Goal: Task Accomplishment & Management: Use online tool/utility

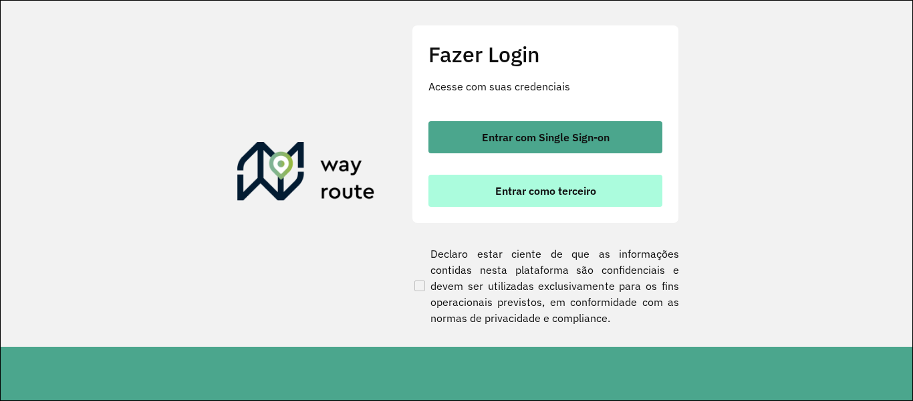
click at [622, 201] on button "Entrar como terceiro" at bounding box center [546, 191] width 234 height 32
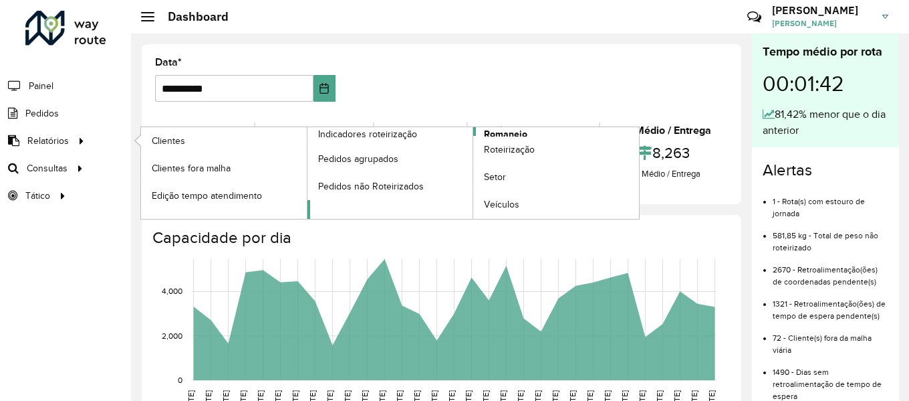
click at [497, 128] on span "Romaneio" at bounding box center [505, 134] width 43 height 14
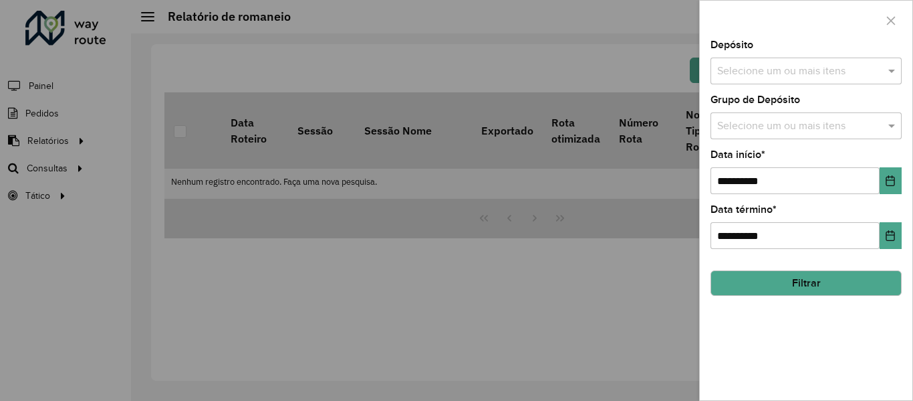
click at [788, 75] on input "text" at bounding box center [799, 72] width 171 height 16
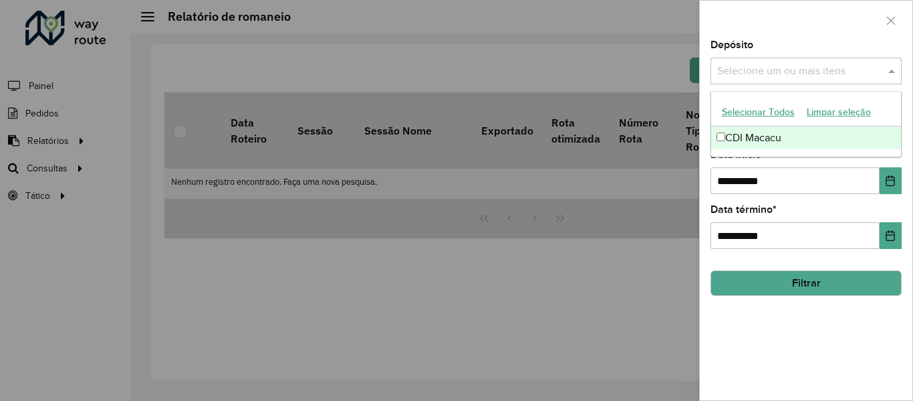
click at [443, 240] on div at bounding box center [456, 200] width 913 height 401
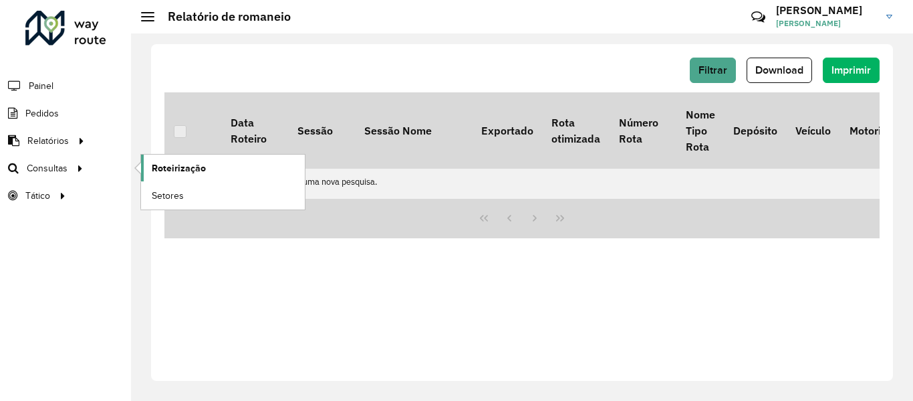
click at [199, 167] on span "Roteirização" at bounding box center [179, 168] width 54 height 14
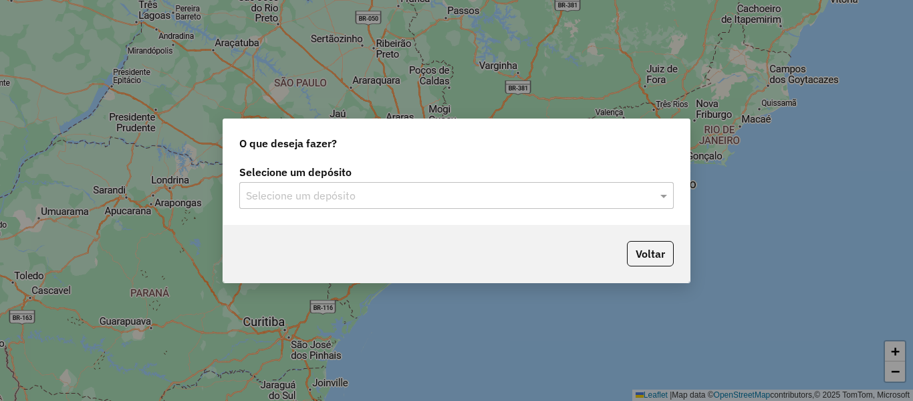
click at [479, 197] on input "text" at bounding box center [443, 196] width 395 height 16
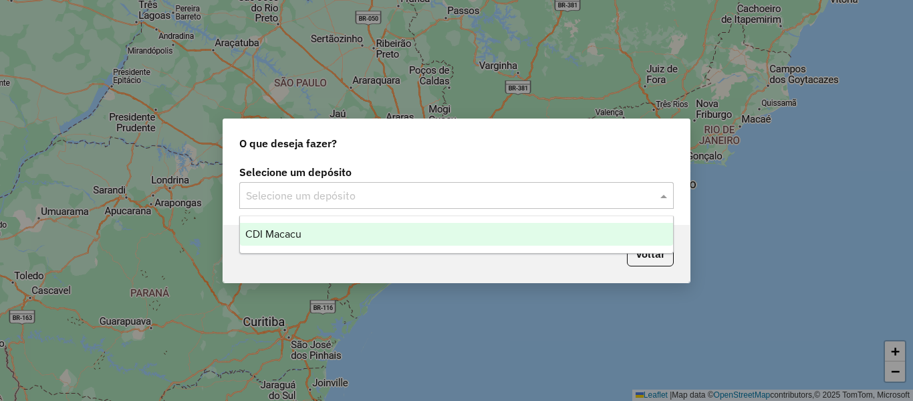
click at [381, 226] on div "CDI Macacu" at bounding box center [456, 234] width 433 height 23
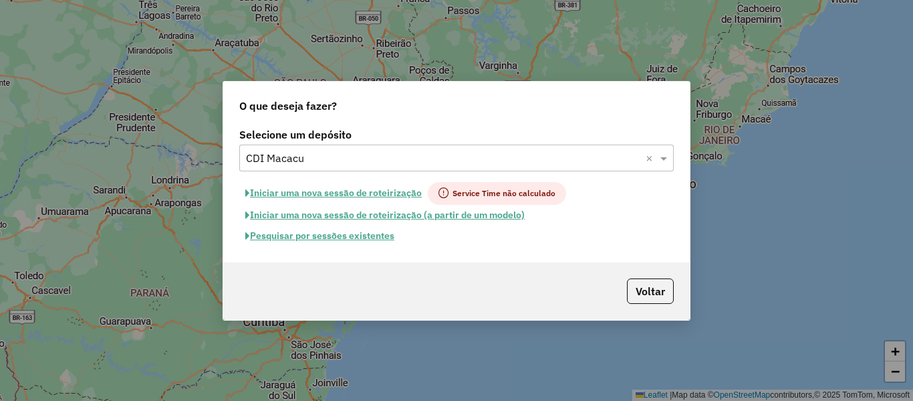
click at [364, 190] on button "Iniciar uma nova sessão de roteirização" at bounding box center [333, 193] width 189 height 23
select select "*"
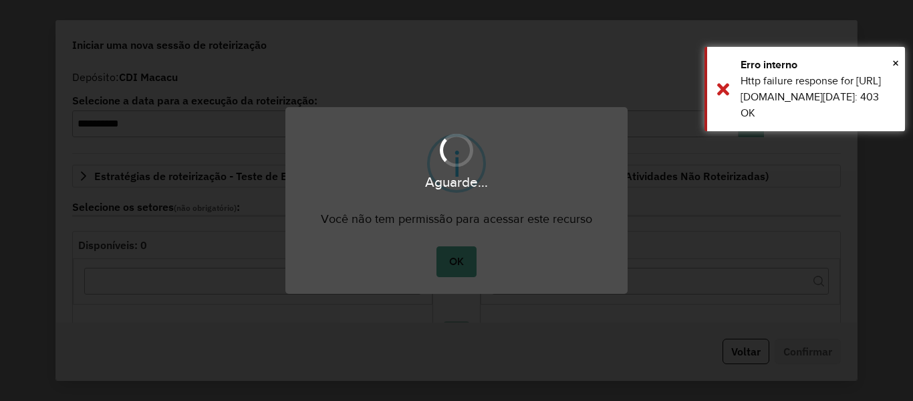
click at [471, 267] on div "Aguarde..." at bounding box center [456, 200] width 913 height 401
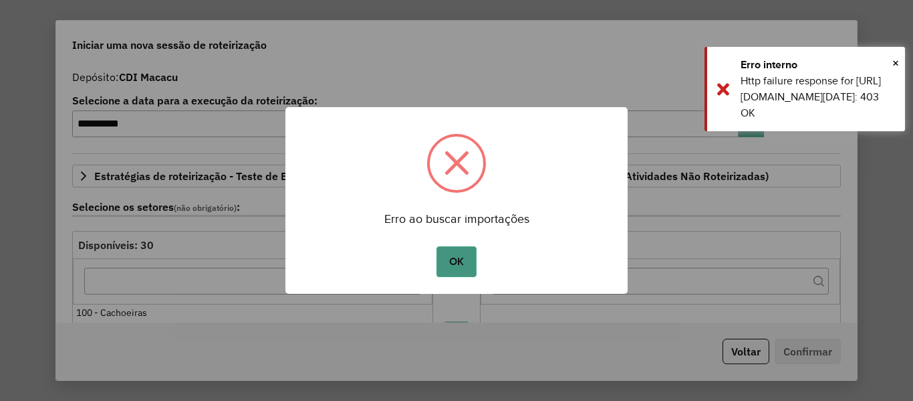
click at [455, 271] on button "OK" at bounding box center [456, 261] width 39 height 31
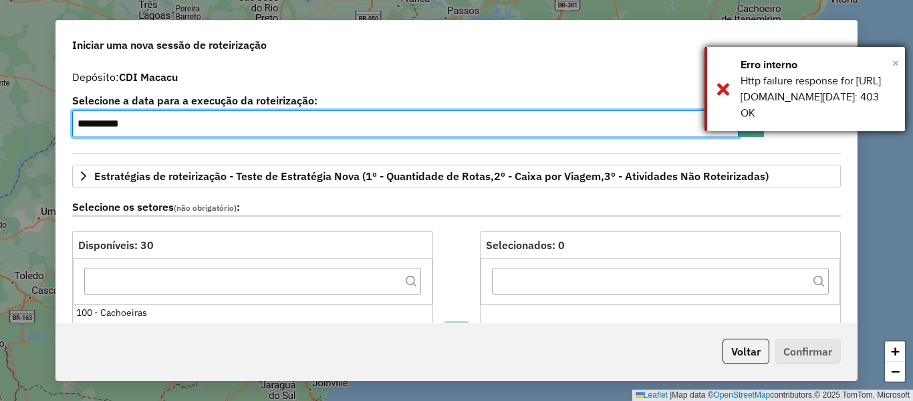
click at [897, 62] on span "×" at bounding box center [896, 62] width 7 height 15
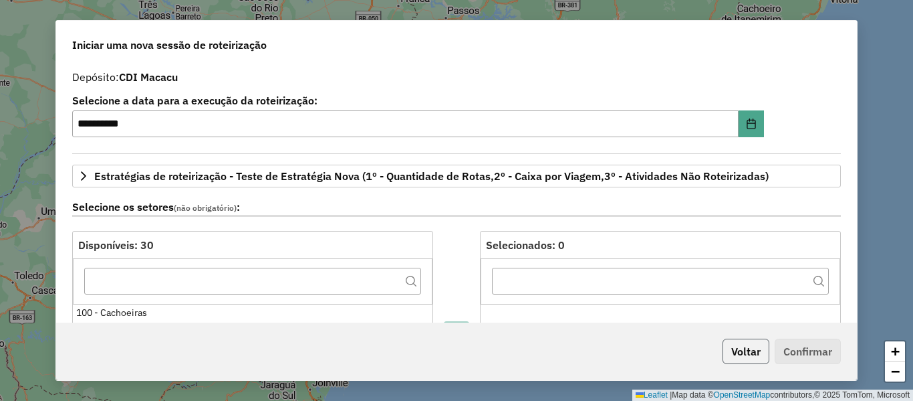
click at [730, 343] on button "Voltar" at bounding box center [746, 350] width 47 height 25
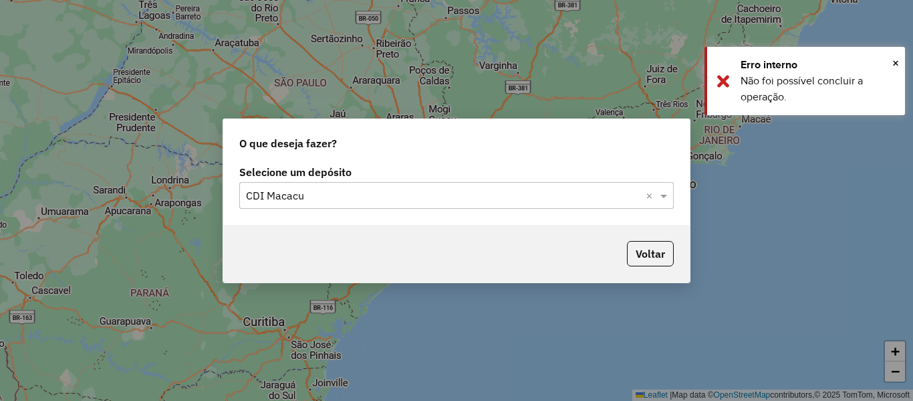
click at [506, 211] on div "Selecione um depósito Selecione um depósito × CDI Macacu ×" at bounding box center [456, 193] width 467 height 63
click at [411, 195] on input "text" at bounding box center [443, 196] width 395 height 16
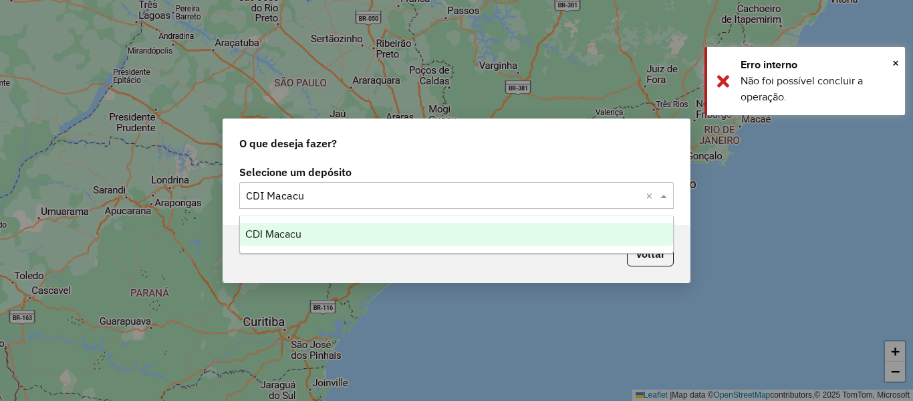
click at [314, 230] on div "CDI Macacu" at bounding box center [456, 234] width 433 height 23
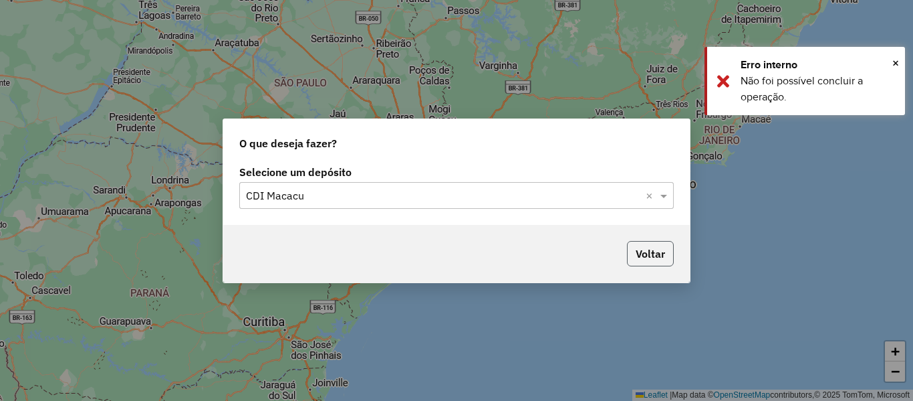
click at [653, 257] on button "Voltar" at bounding box center [650, 253] width 47 height 25
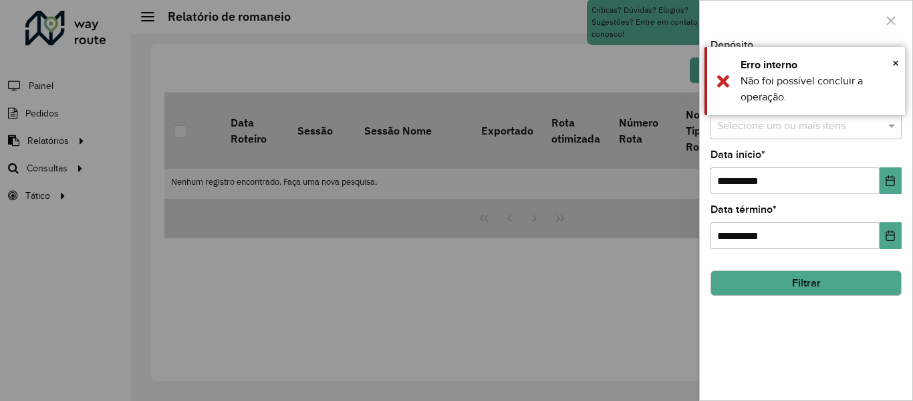
click at [49, 136] on div at bounding box center [456, 200] width 913 height 401
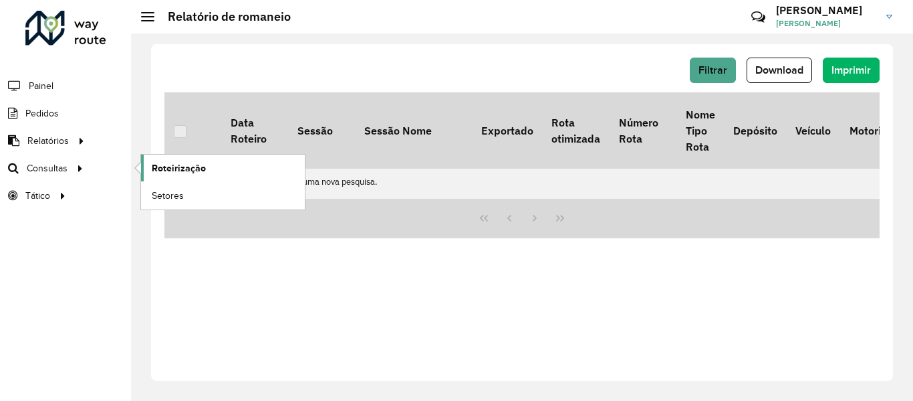
click at [199, 166] on span "Roteirização" at bounding box center [179, 168] width 54 height 14
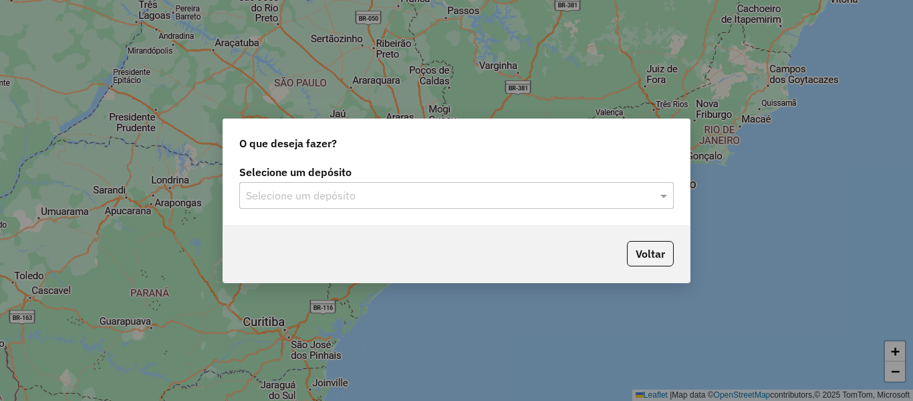
click at [471, 202] on input "text" at bounding box center [443, 196] width 395 height 16
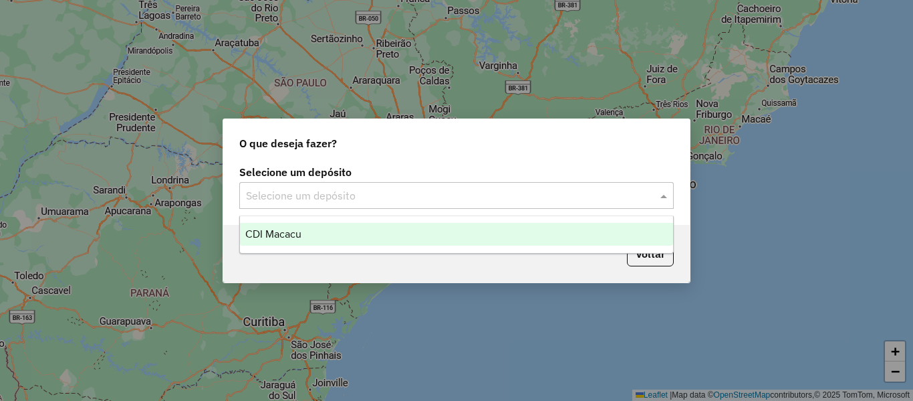
click at [373, 229] on div "CDI Macacu" at bounding box center [456, 234] width 433 height 23
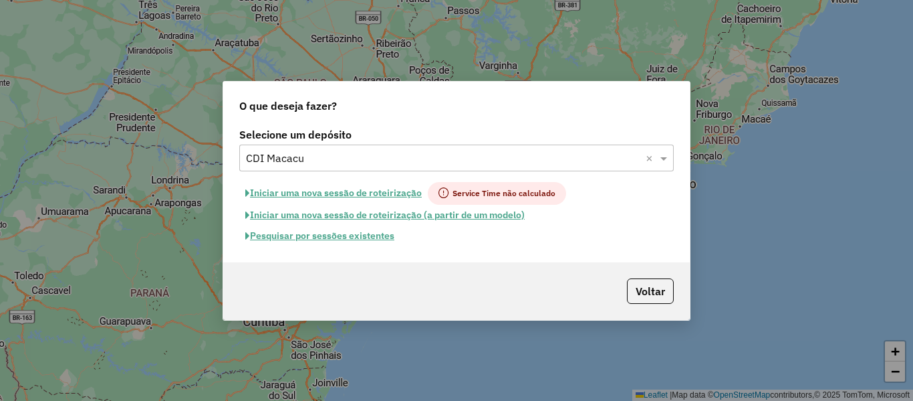
click at [349, 237] on button "Pesquisar por sessões existentes" at bounding box center [319, 235] width 161 height 21
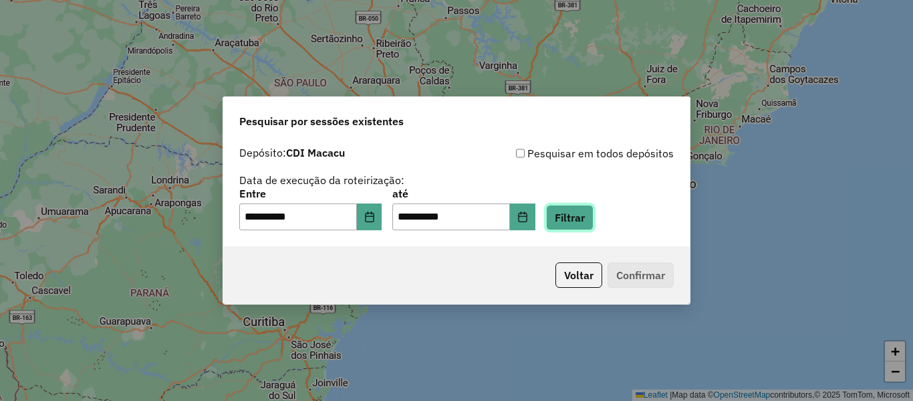
click at [588, 221] on button "Filtrar" at bounding box center [569, 217] width 47 height 25
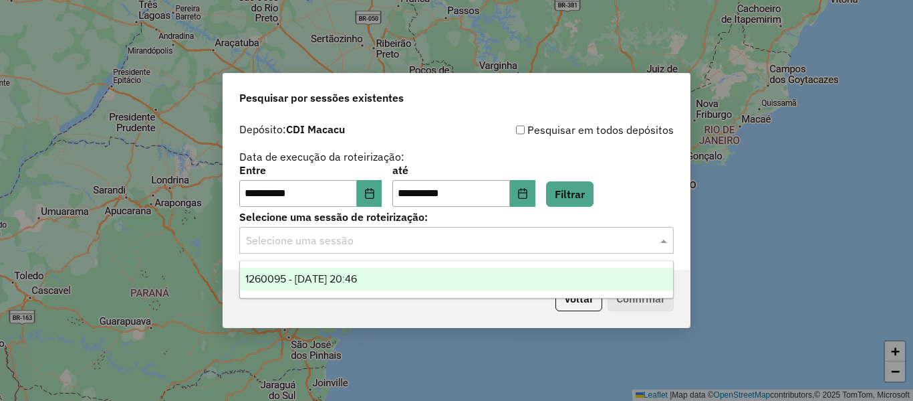
click at [300, 239] on input "text" at bounding box center [443, 241] width 395 height 16
click at [303, 267] on ng-dropdown-panel "1260095 - 05/09/2025 20:46" at bounding box center [456, 279] width 435 height 38
click at [318, 274] on span "1260095 - 05/09/2025 20:46" at bounding box center [301, 278] width 112 height 11
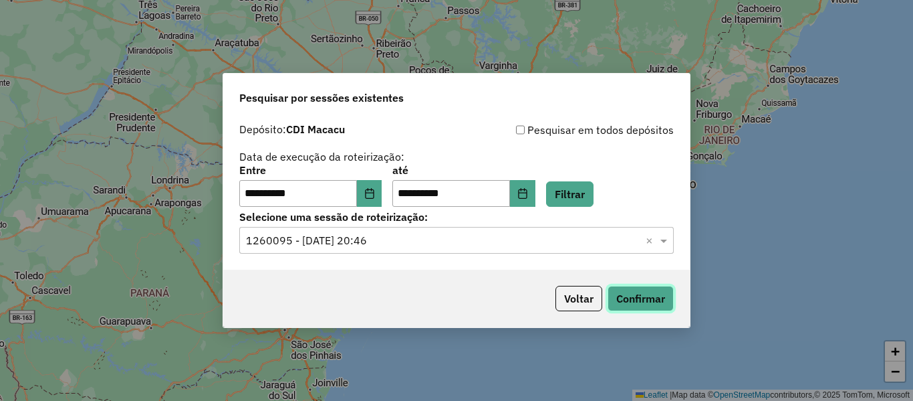
click at [626, 299] on button "Confirmar" at bounding box center [641, 298] width 66 height 25
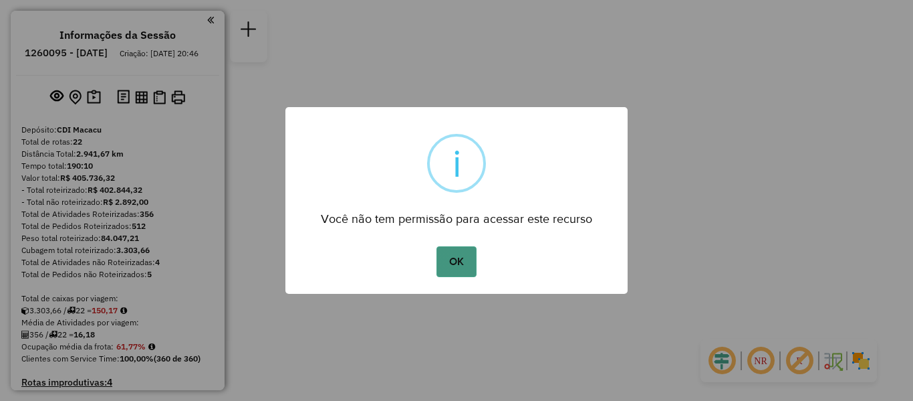
click at [459, 264] on button "OK" at bounding box center [456, 261] width 39 height 31
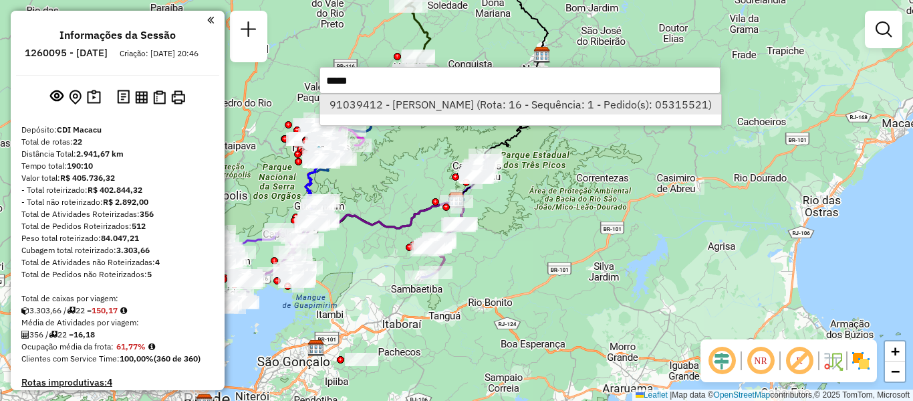
type input "*****"
click at [394, 108] on li "91039412 - MARIA MALAQUIAS (Rota: 16 - Sequência: 1 - Pedido(s): 05315521)" at bounding box center [520, 104] width 401 height 20
select select "**********"
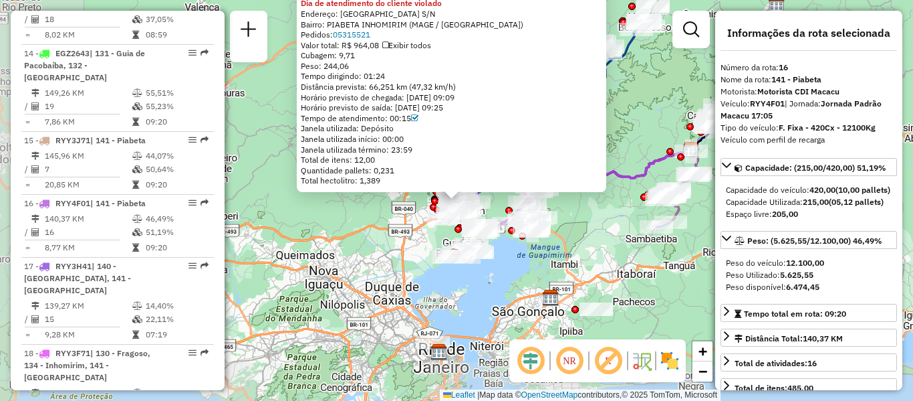
scroll to position [1599, 0]
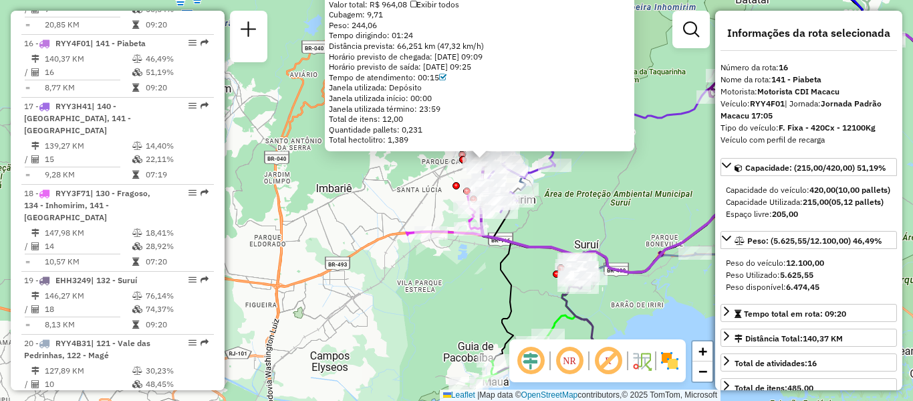
drag, startPoint x: 543, startPoint y: 171, endPoint x: 541, endPoint y: 214, distance: 43.5
click at [541, 214] on div "91039412 - MARIA MALAQUIAS Dia de atendimento do cliente violado Endereço: AVEN…" at bounding box center [456, 200] width 913 height 401
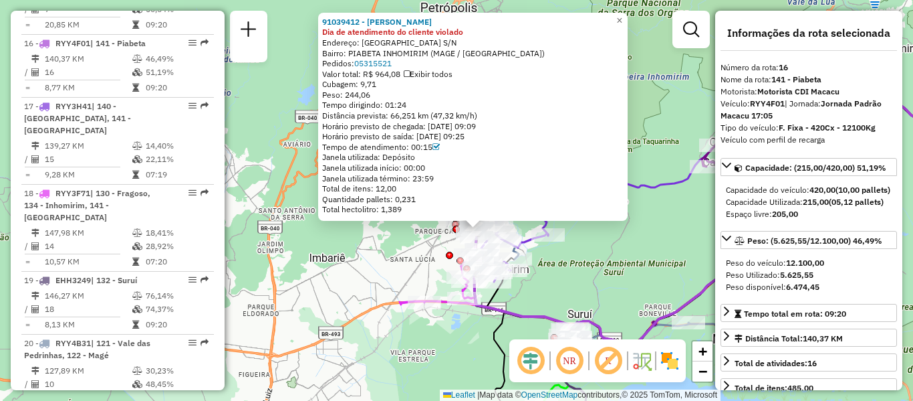
drag, startPoint x: 600, startPoint y: 220, endPoint x: 593, endPoint y: 261, distance: 42.1
click at [593, 261] on div "91039412 - MARIA MALAQUIAS Dia de atendimento do cliente violado Endereço: AVEN…" at bounding box center [456, 200] width 913 height 401
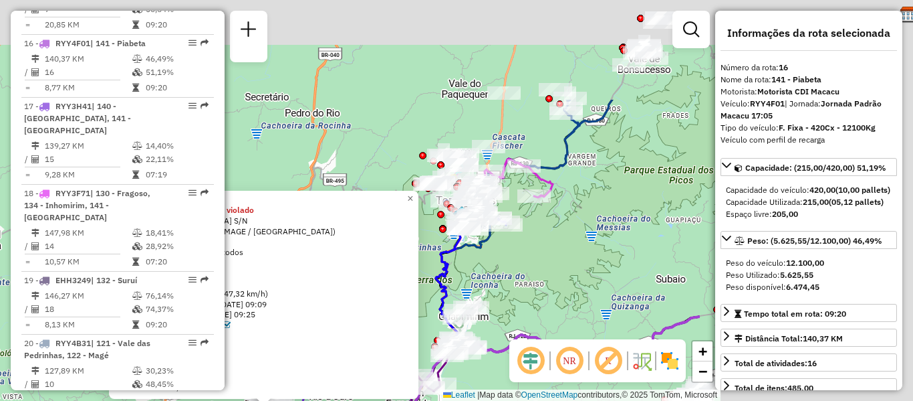
drag, startPoint x: 640, startPoint y: 294, endPoint x: 338, endPoint y: 432, distance: 331.8
click at [338, 400] on html "Aguarde... Pop-up bloqueado! Seu navegador bloqueou automáticamente a abertura …" at bounding box center [456, 200] width 913 height 401
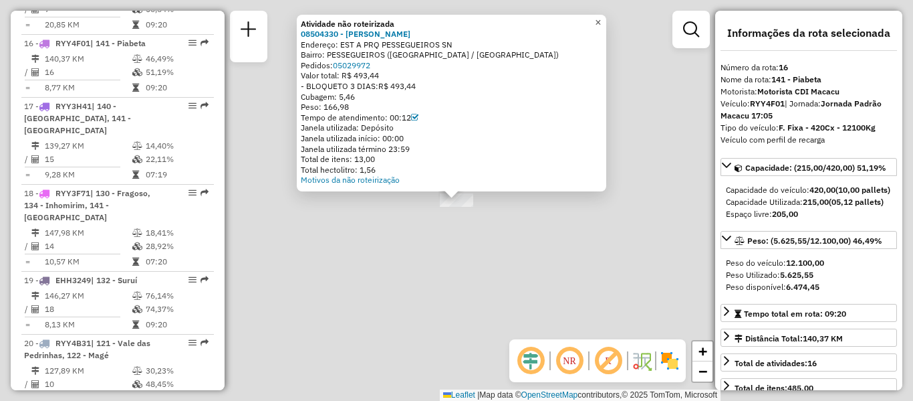
click at [601, 22] on span "×" at bounding box center [598, 22] width 6 height 11
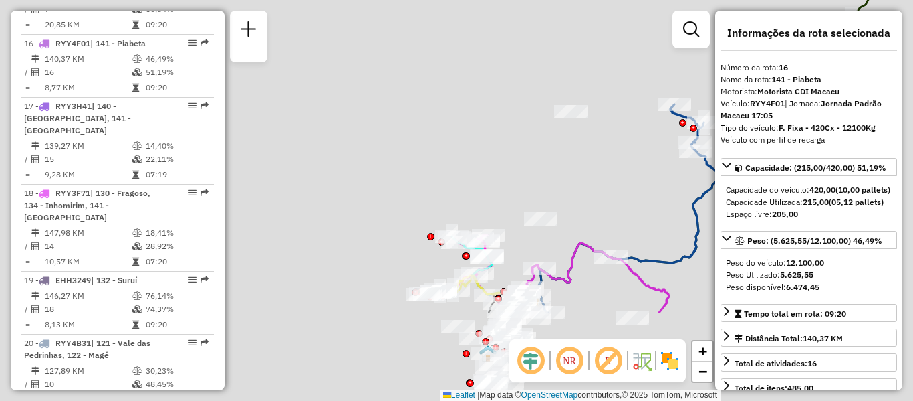
drag, startPoint x: 564, startPoint y: 255, endPoint x: 578, endPoint y: 122, distance: 133.1
click at [578, 122] on div "Janela de atendimento Grade de atendimento Capacidade Transportadoras Veículos …" at bounding box center [456, 200] width 913 height 401
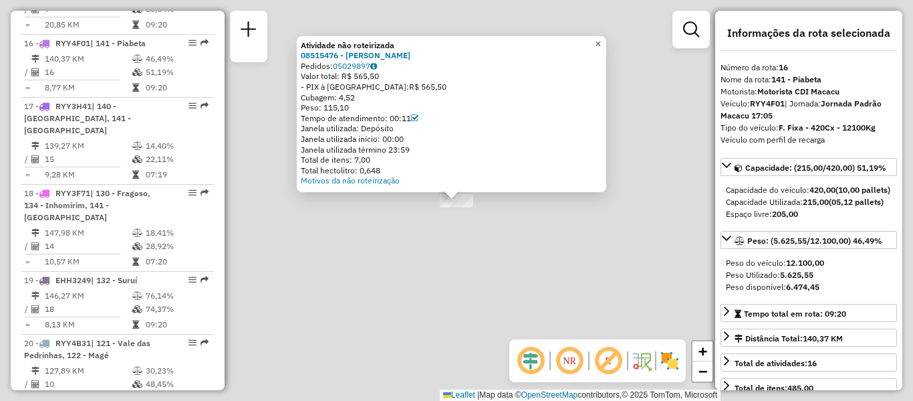
click at [601, 43] on span "×" at bounding box center [598, 43] width 6 height 11
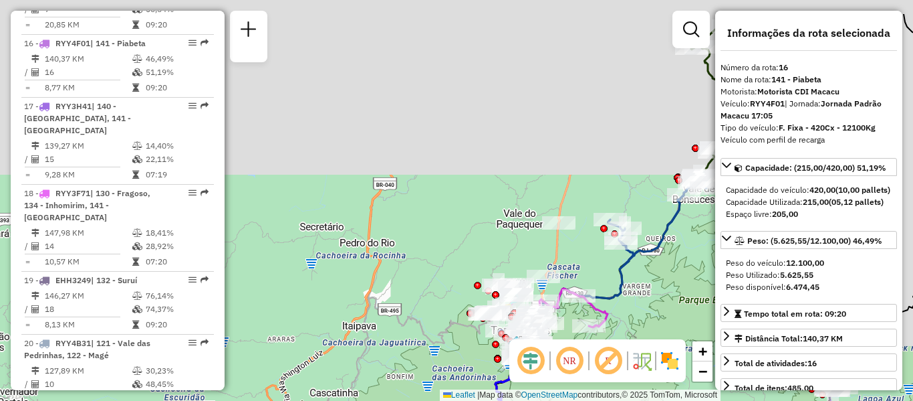
drag, startPoint x: 612, startPoint y: 110, endPoint x: 578, endPoint y: 179, distance: 76.9
click at [581, 175] on div "Janela de atendimento Grade de atendimento Capacidade Transportadoras Veículos …" at bounding box center [456, 200] width 913 height 401
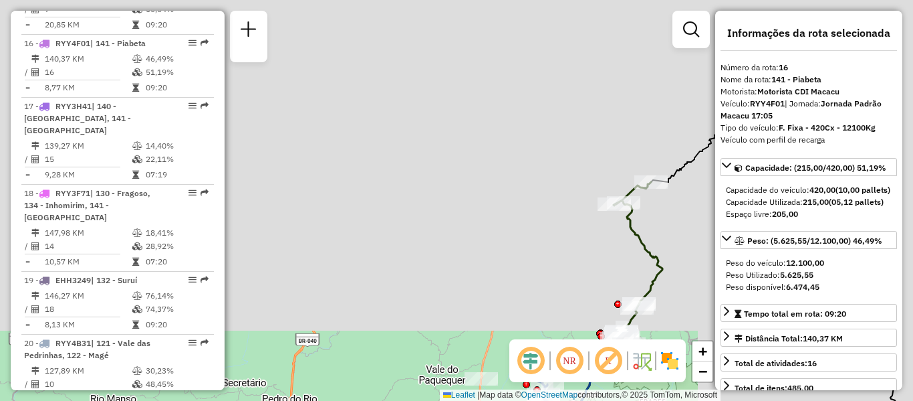
drag, startPoint x: 606, startPoint y: 188, endPoint x: 575, endPoint y: 257, distance: 75.4
click at [575, 257] on div "Janela de atendimento Grade de atendimento Capacidade Transportadoras Veículos …" at bounding box center [456, 200] width 913 height 401
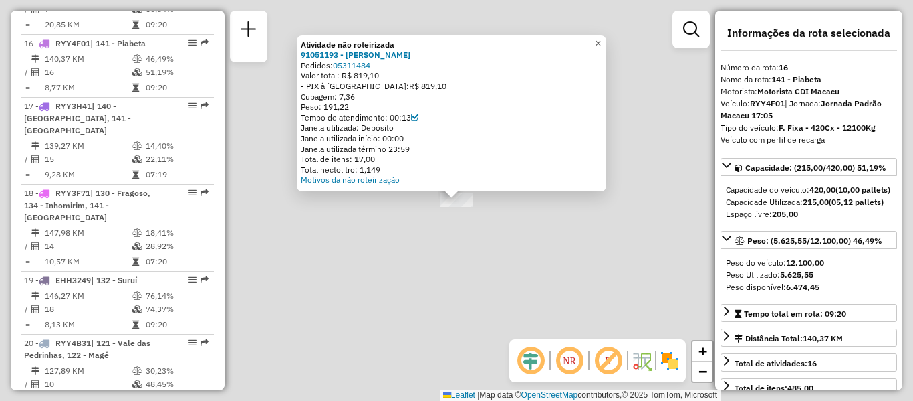
click at [606, 42] on link "×" at bounding box center [598, 43] width 16 height 16
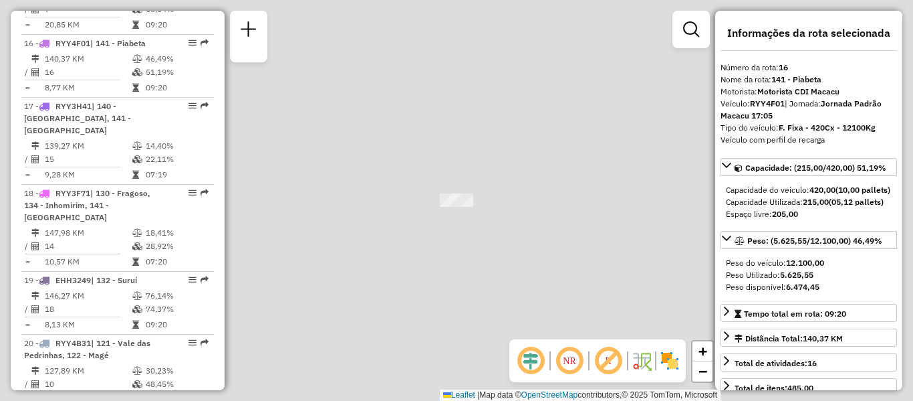
click at [538, 246] on div "Janela de atendimento Grade de atendimento Capacidade Transportadoras Veículos …" at bounding box center [456, 200] width 913 height 401
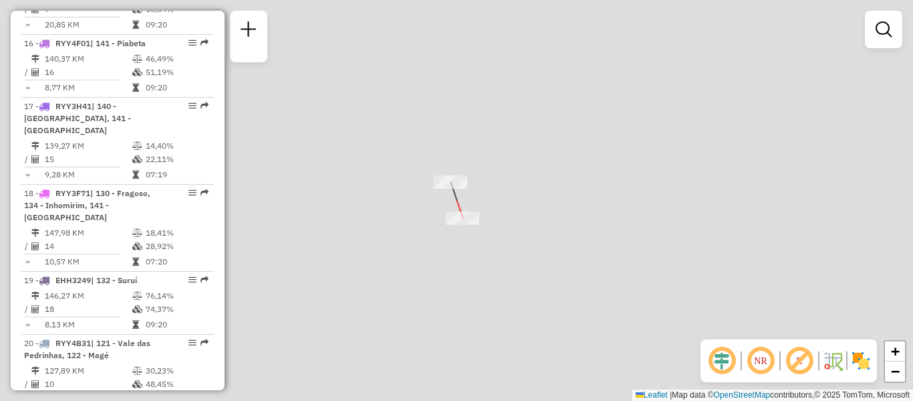
click at [463, 225] on div at bounding box center [462, 217] width 33 height 13
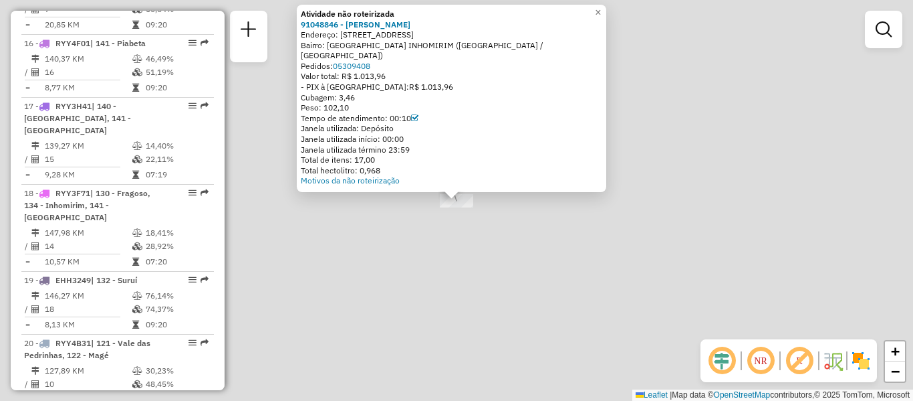
click at [593, 294] on div "Atividade não roteirizada 91048846 - MARCELI NASCIMENTO Endereço: ESTRADA MINEI…" at bounding box center [456, 200] width 913 height 401
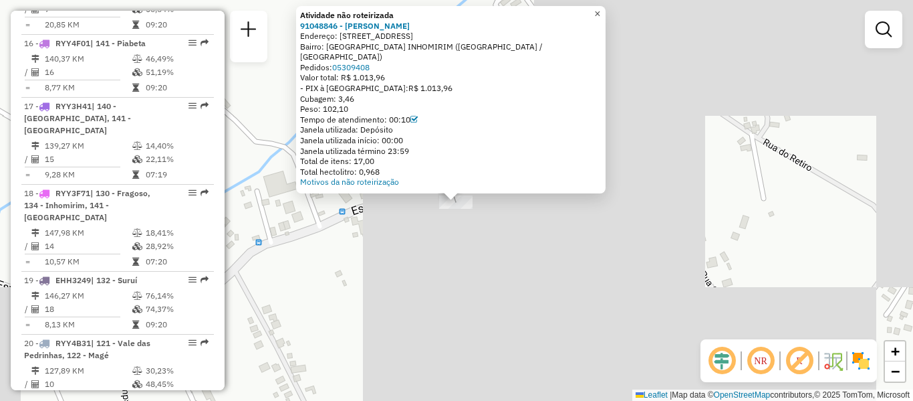
click at [600, 19] on span "×" at bounding box center [597, 13] width 6 height 11
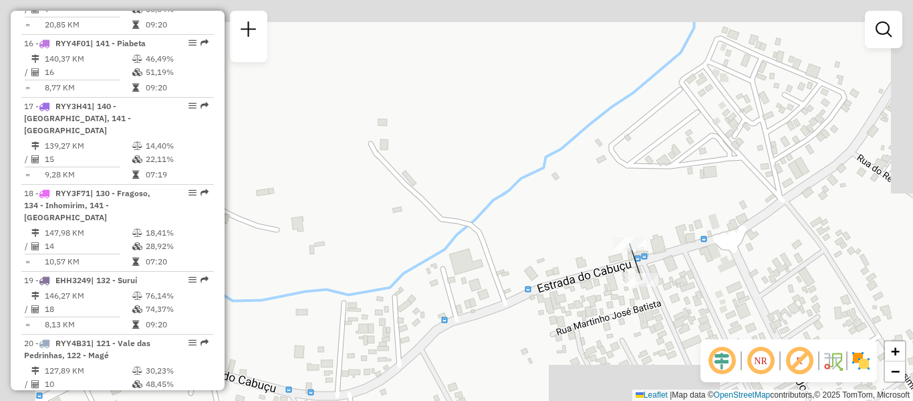
drag, startPoint x: 552, startPoint y: 203, endPoint x: 750, endPoint y: 306, distance: 222.8
click at [744, 295] on div "Janela de atendimento Grade de atendimento Capacidade Transportadoras Veículos …" at bounding box center [456, 200] width 913 height 401
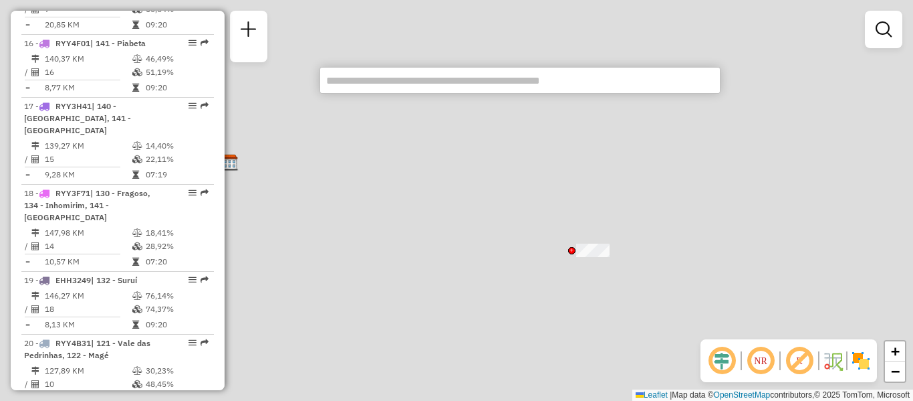
type input "*"
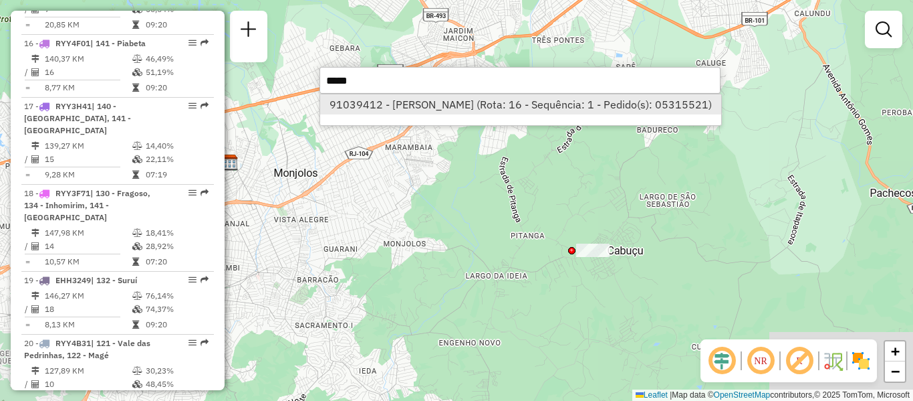
type input "*****"
click at [472, 102] on li "91039412 - MARIA MALAQUIAS (Rota: 16 - Sequência: 1 - Pedido(s): 05315521)" at bounding box center [520, 104] width 401 height 20
select select "**********"
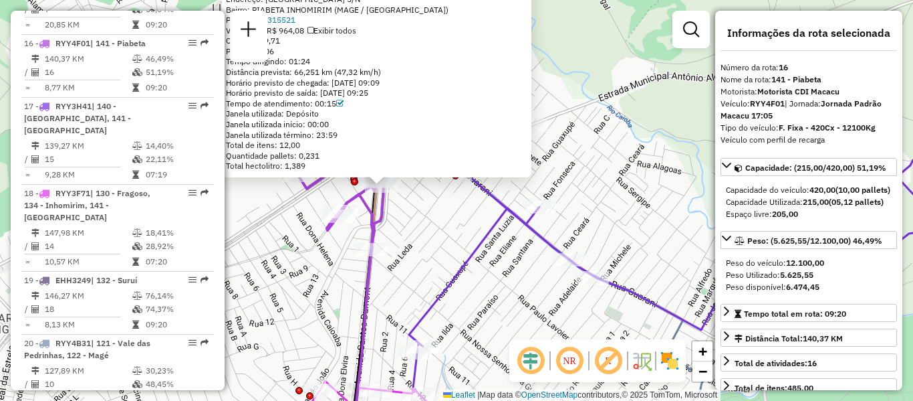
drag, startPoint x: 437, startPoint y: 206, endPoint x: 499, endPoint y: 247, distance: 74.9
click at [499, 247] on div "91039412 - MARIA MALAQUIAS Dia de atendimento do cliente violado Endereço: AVEN…" at bounding box center [456, 200] width 913 height 401
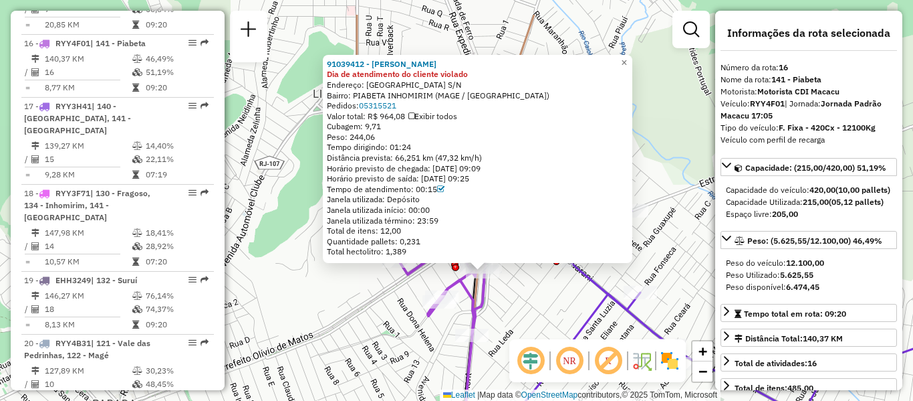
drag, startPoint x: 524, startPoint y: 296, endPoint x: 547, endPoint y: 320, distance: 33.6
click at [547, 320] on div "91039412 - MARIA MALAQUIAS Dia de atendimento do cliente violado Endereço: AVEN…" at bounding box center [456, 200] width 913 height 401
click at [627, 60] on span "×" at bounding box center [624, 62] width 6 height 11
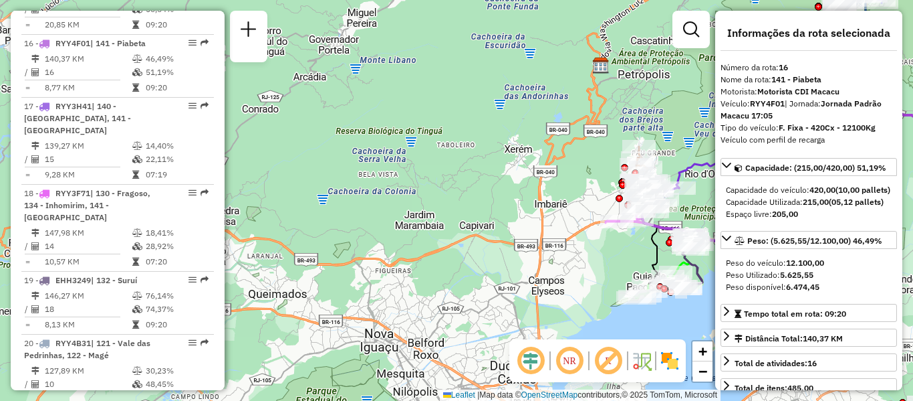
scroll to position [453, 0]
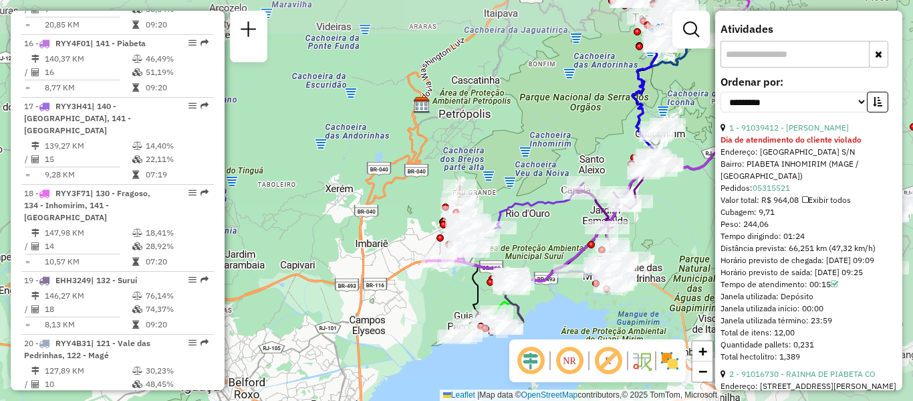
drag, startPoint x: 520, startPoint y: 163, endPoint x: 345, endPoint y: 201, distance: 179.1
click at [345, 201] on div "Janela de atendimento Grade de atendimento Capacidade Transportadoras Veículos …" at bounding box center [456, 200] width 913 height 401
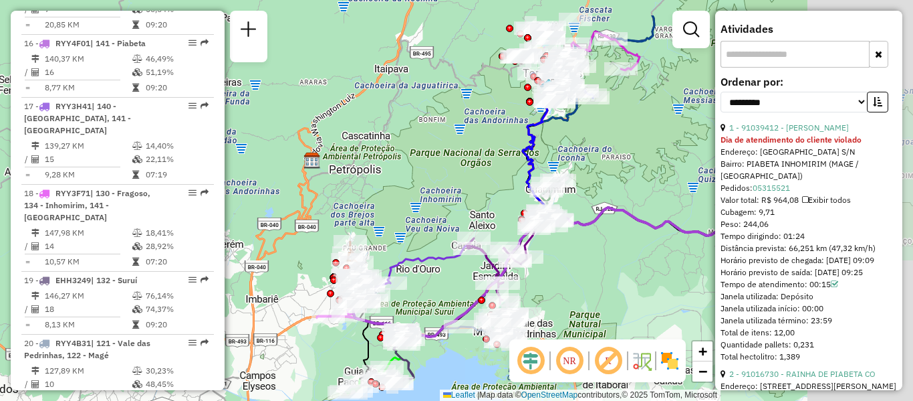
drag, startPoint x: 477, startPoint y: 162, endPoint x: 347, endPoint y: 237, distance: 149.8
click at [347, 237] on div "Janela de atendimento Grade de atendimento Capacidade Transportadoras Veículos …" at bounding box center [456, 200] width 913 height 401
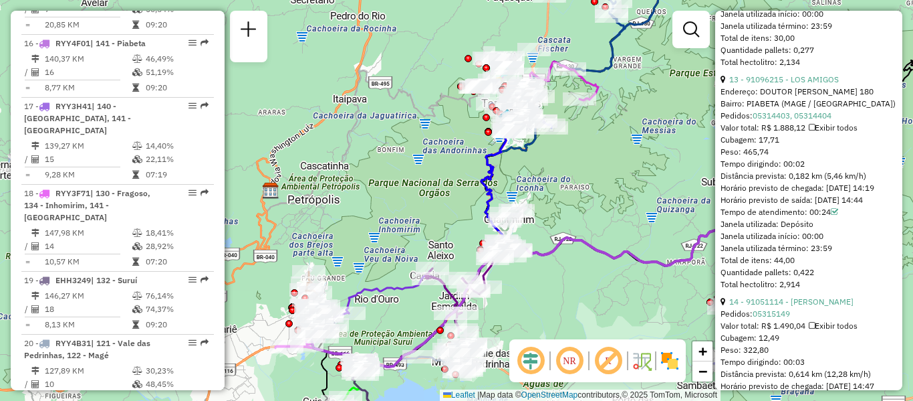
scroll to position [3529, 0]
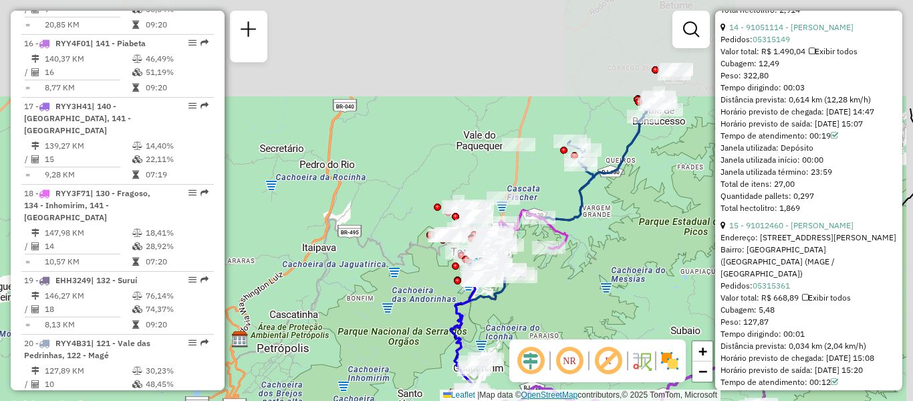
drag, startPoint x: 620, startPoint y: 171, endPoint x: 568, endPoint y: 391, distance: 226.1
click at [568, 391] on div "Janela de atendimento Grade de atendimento Capacidade Transportadoras Veículos …" at bounding box center [456, 200] width 913 height 401
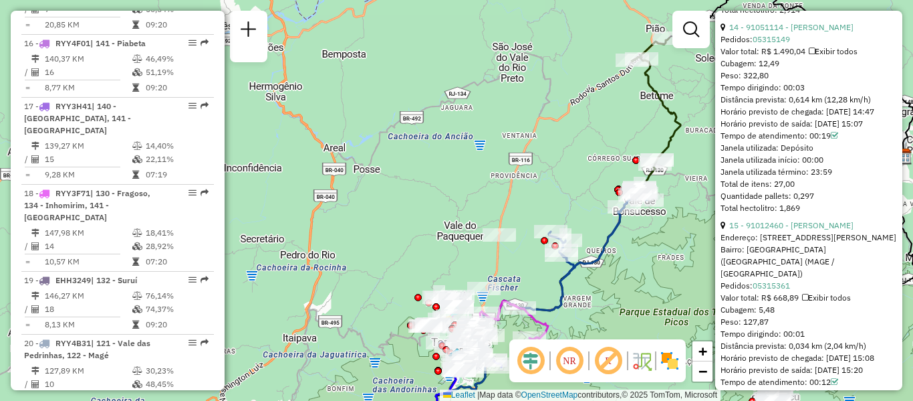
drag, startPoint x: 561, startPoint y: 84, endPoint x: 594, endPoint y: 29, distance: 64.4
click at [562, 84] on div "Janela de atendimento Grade de atendimento Capacidade Transportadoras Veículos …" at bounding box center [456, 200] width 913 height 401
